Goal: Entertainment & Leisure: Browse casually

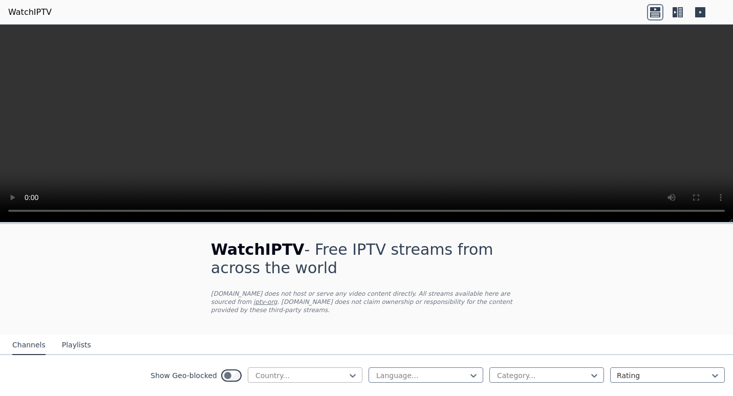
click at [340, 371] on div at bounding box center [301, 376] width 93 height 10
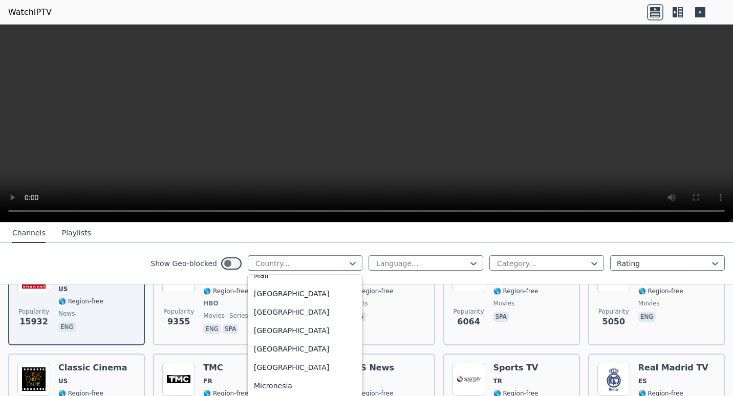
scroll to position [2151, 0]
click at [268, 375] on div "[GEOGRAPHIC_DATA]" at bounding box center [305, 366] width 115 height 18
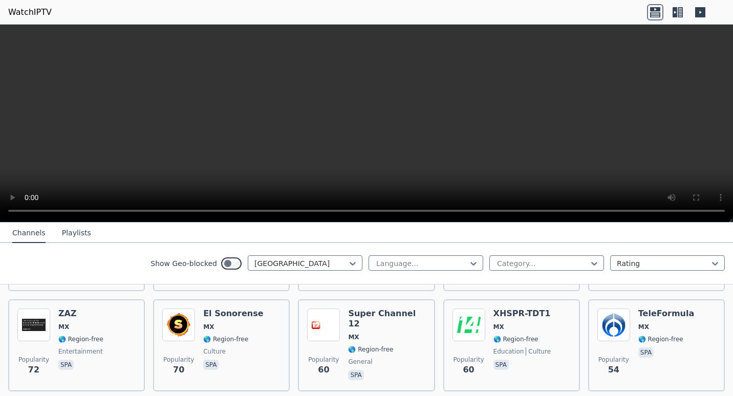
scroll to position [512, 0]
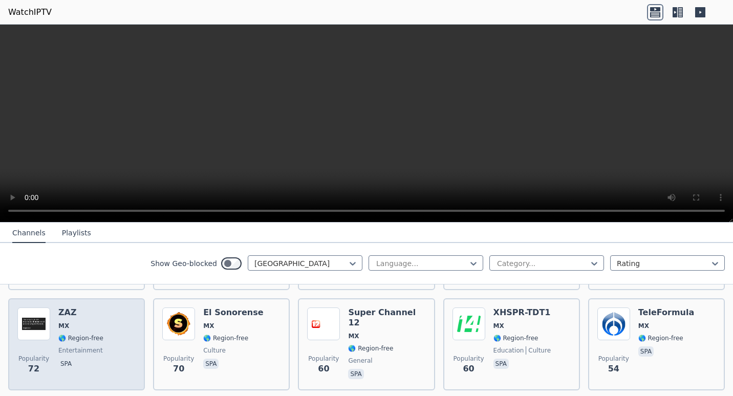
click at [91, 325] on div "ZAZ MX 🌎 Region-free entertainment spa" at bounding box center [80, 345] width 45 height 74
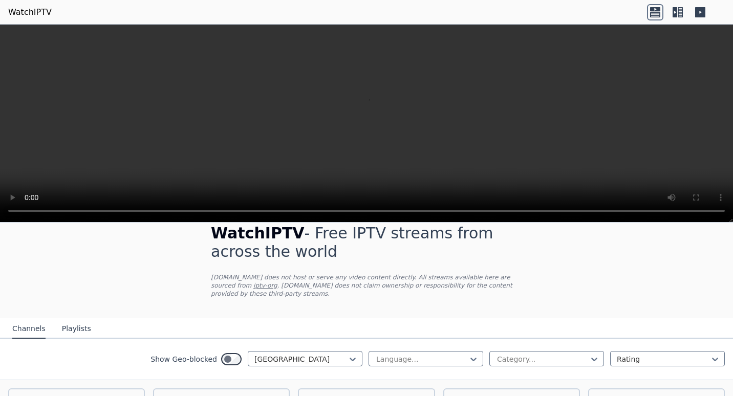
scroll to position [0, 0]
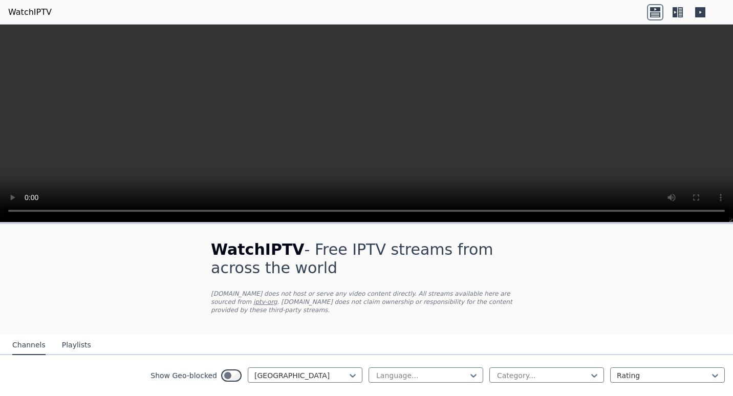
click at [678, 10] on icon at bounding box center [678, 12] width 16 height 16
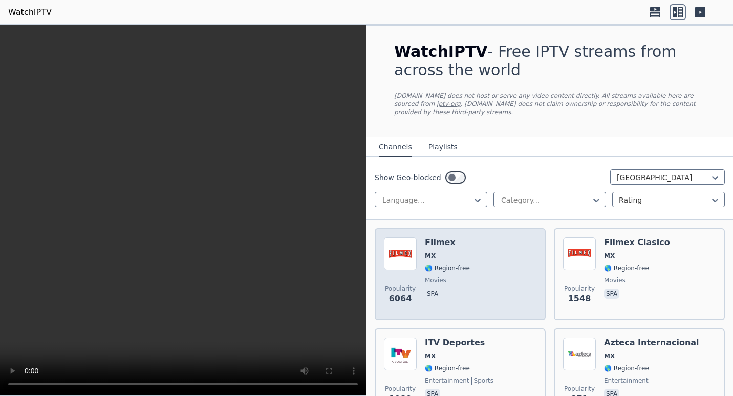
click at [483, 275] on div "Popularity 6064 Filmex MX 🌎 Region-free movies spa" at bounding box center [460, 275] width 153 height 74
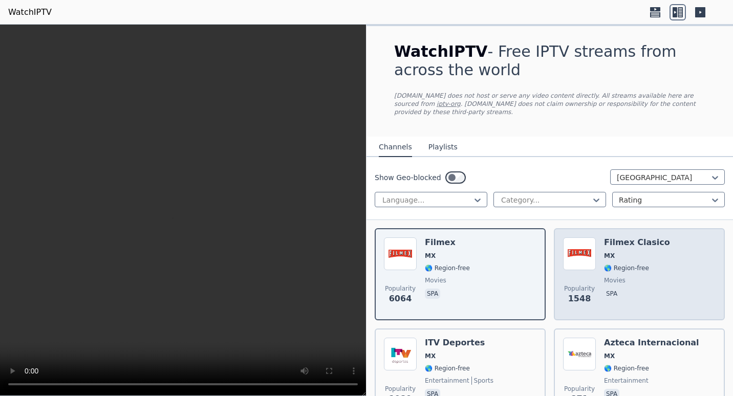
click at [659, 260] on div "Popularity 1548 Filmex Clasico MX 🌎 Region-free movies spa" at bounding box center [639, 275] width 153 height 74
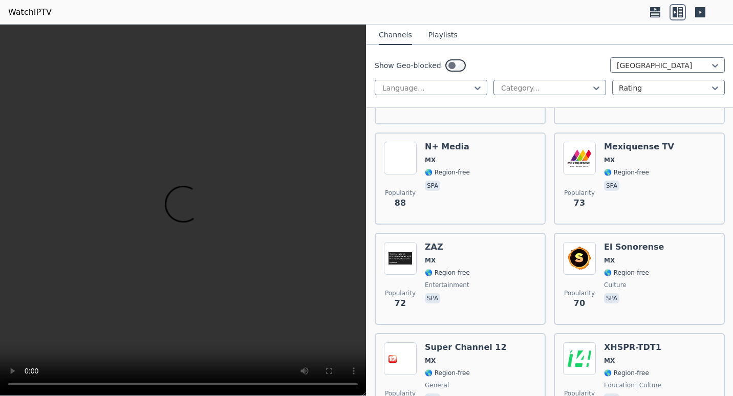
scroll to position [1024, 0]
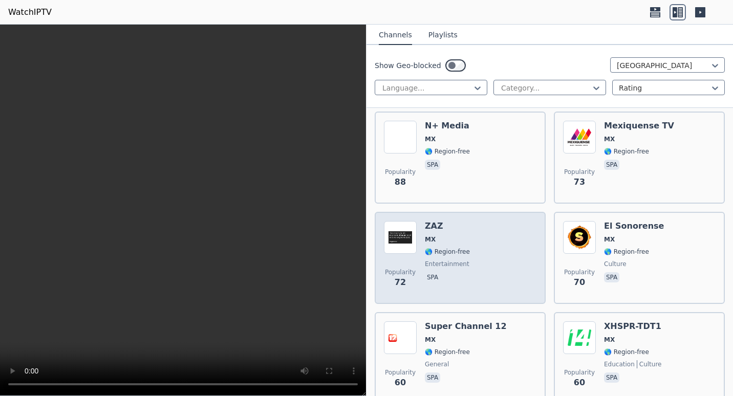
click at [452, 281] on div "ZAZ MX 🌎 Region-free entertainment spa" at bounding box center [447, 258] width 45 height 74
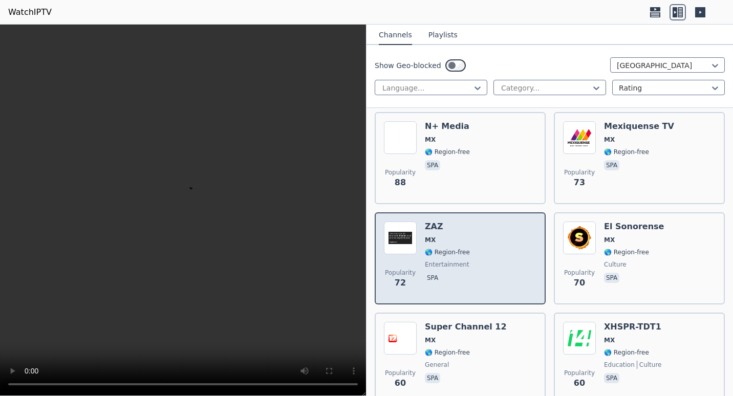
scroll to position [1075, 0]
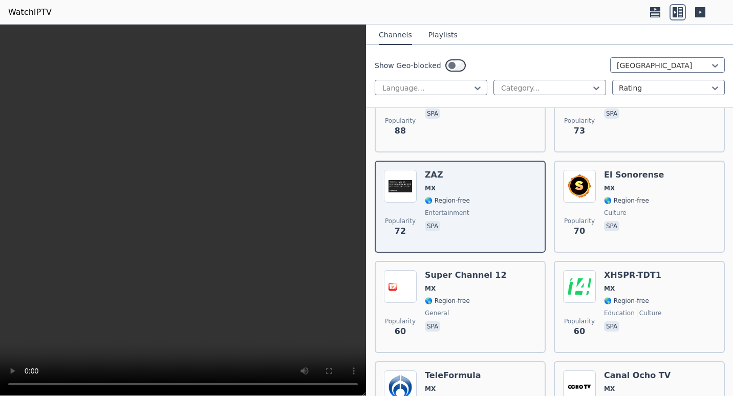
click at [702, 11] on icon at bounding box center [700, 12] width 10 height 10
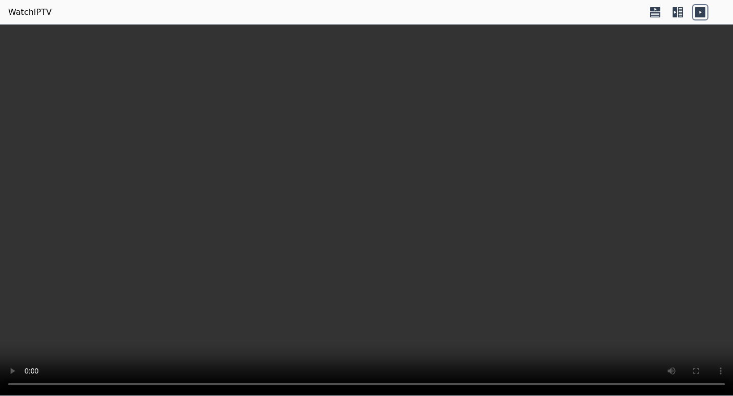
click at [680, 11] on icon at bounding box center [678, 12] width 16 height 16
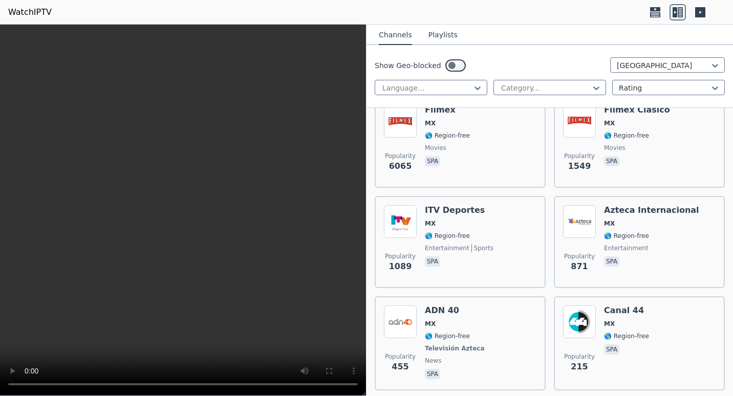
scroll to position [0, 0]
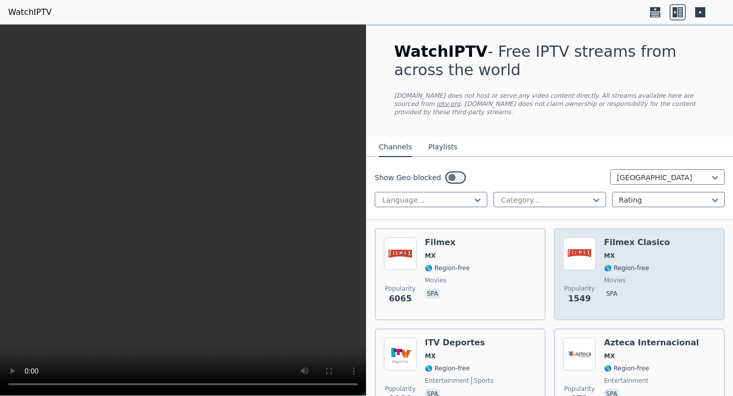
click at [640, 256] on div "Filmex Clasico MX 🌎 Region-free movies spa" at bounding box center [637, 275] width 66 height 74
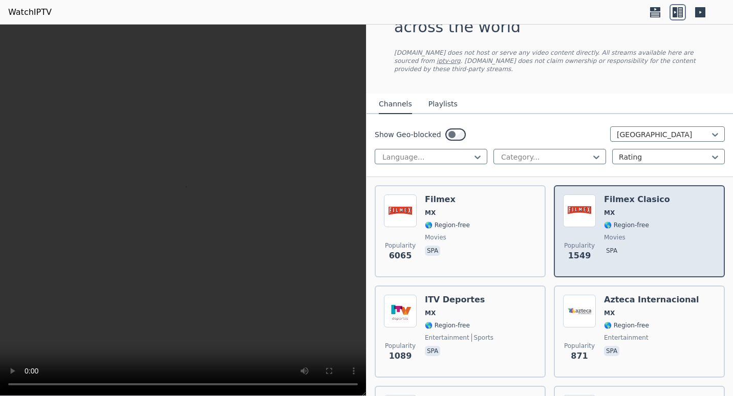
scroll to position [154, 0]
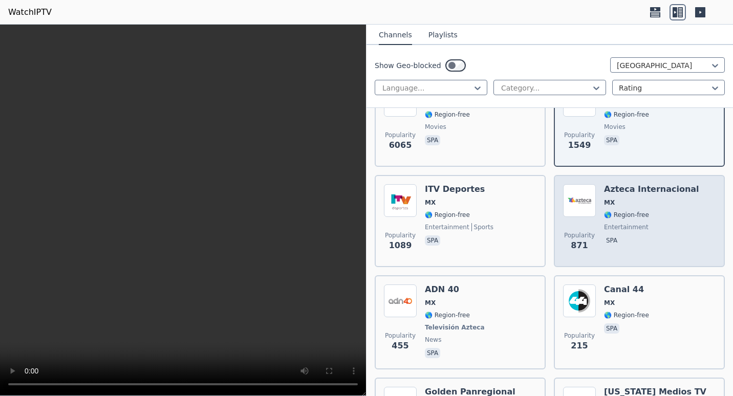
click at [661, 240] on div "Azteca Internacional MX 🌎 Region-free entertainment spa" at bounding box center [651, 221] width 95 height 74
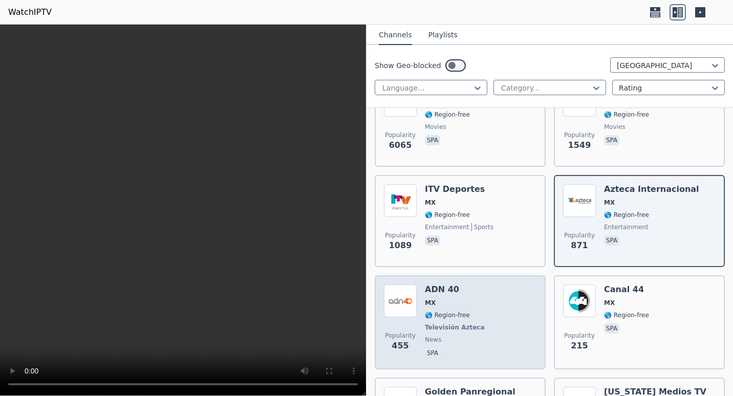
click at [501, 303] on div "Popularity 455 ADN 40 MX 🌎 Region-free Televisión Azteca news spa" at bounding box center [460, 323] width 153 height 76
